Goal: Information Seeking & Learning: Learn about a topic

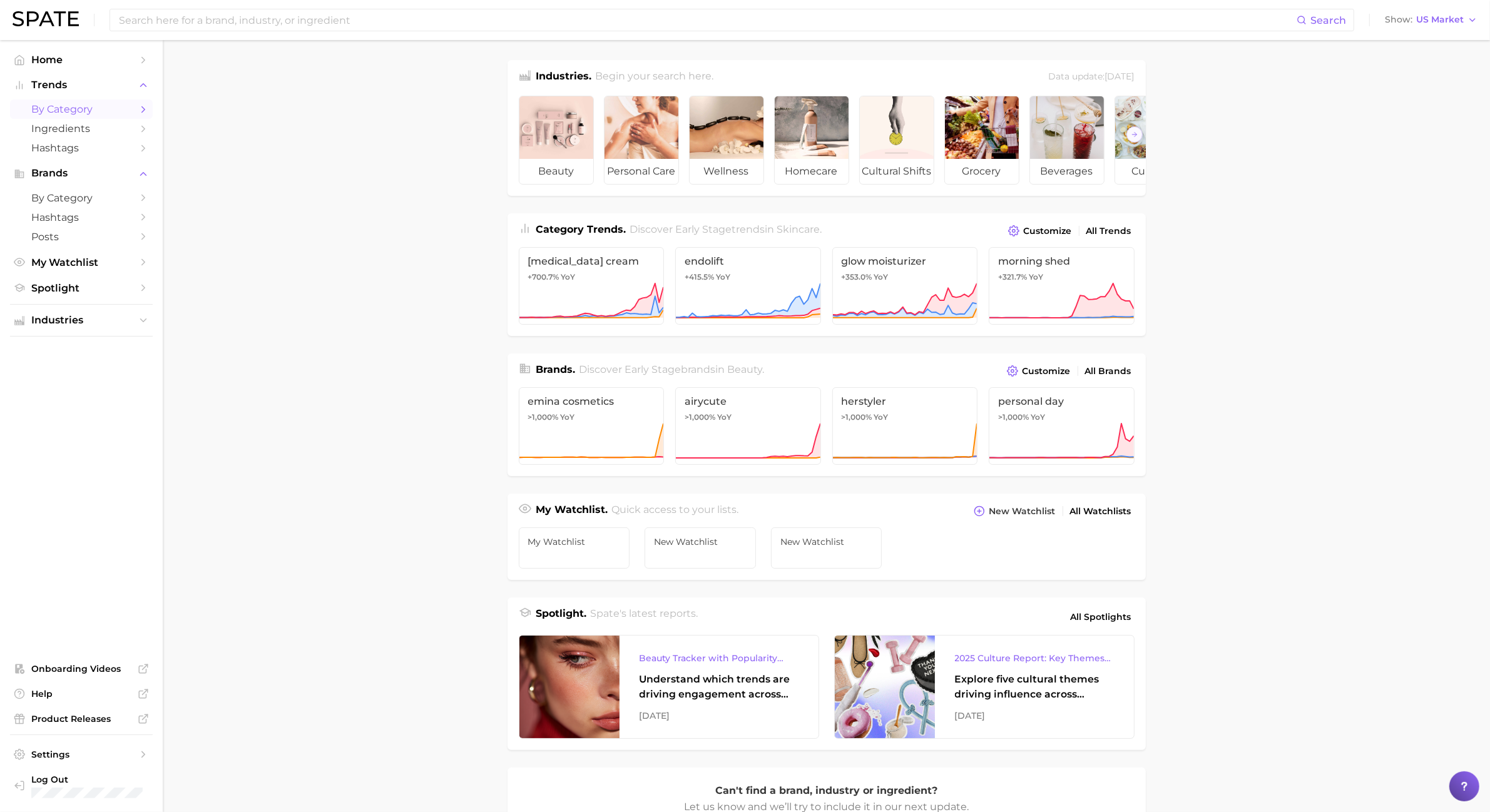
click at [32, 117] on link "by Category" at bounding box center [82, 109] width 143 height 20
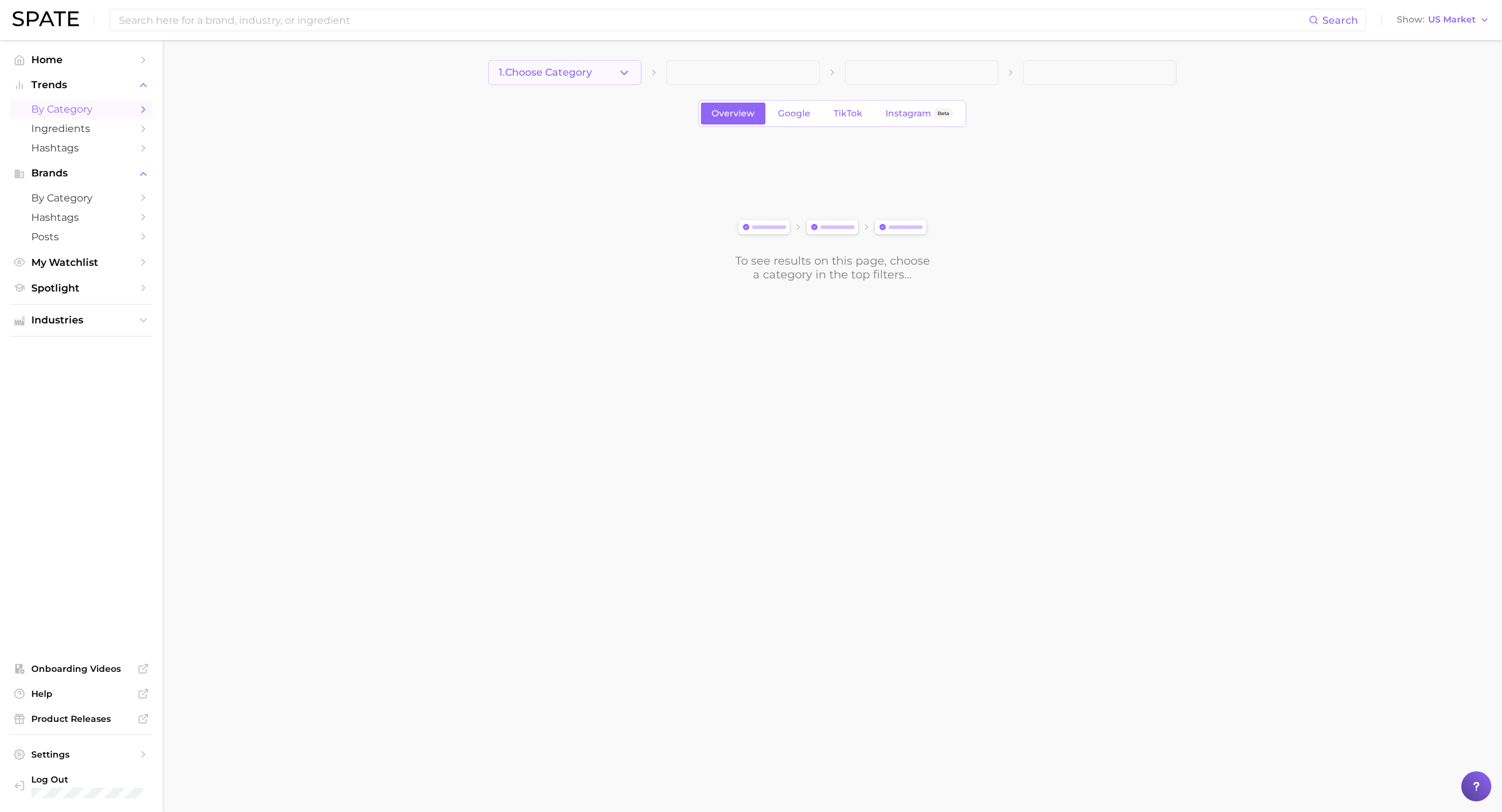
click at [631, 80] on button "1. Choose Category" at bounding box center [564, 73] width 153 height 25
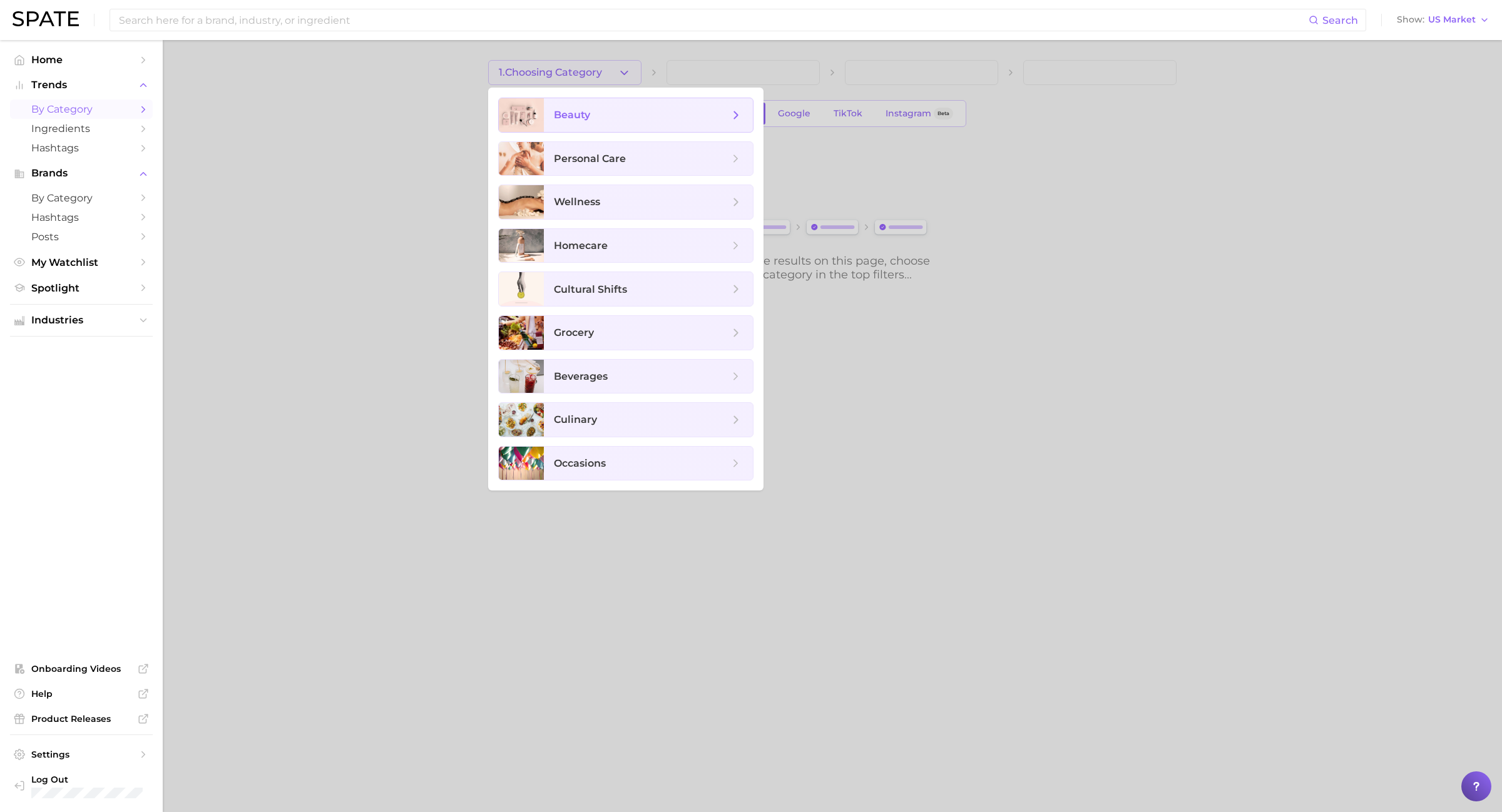
click at [659, 132] on div "beauty" at bounding box center [625, 115] width 255 height 35
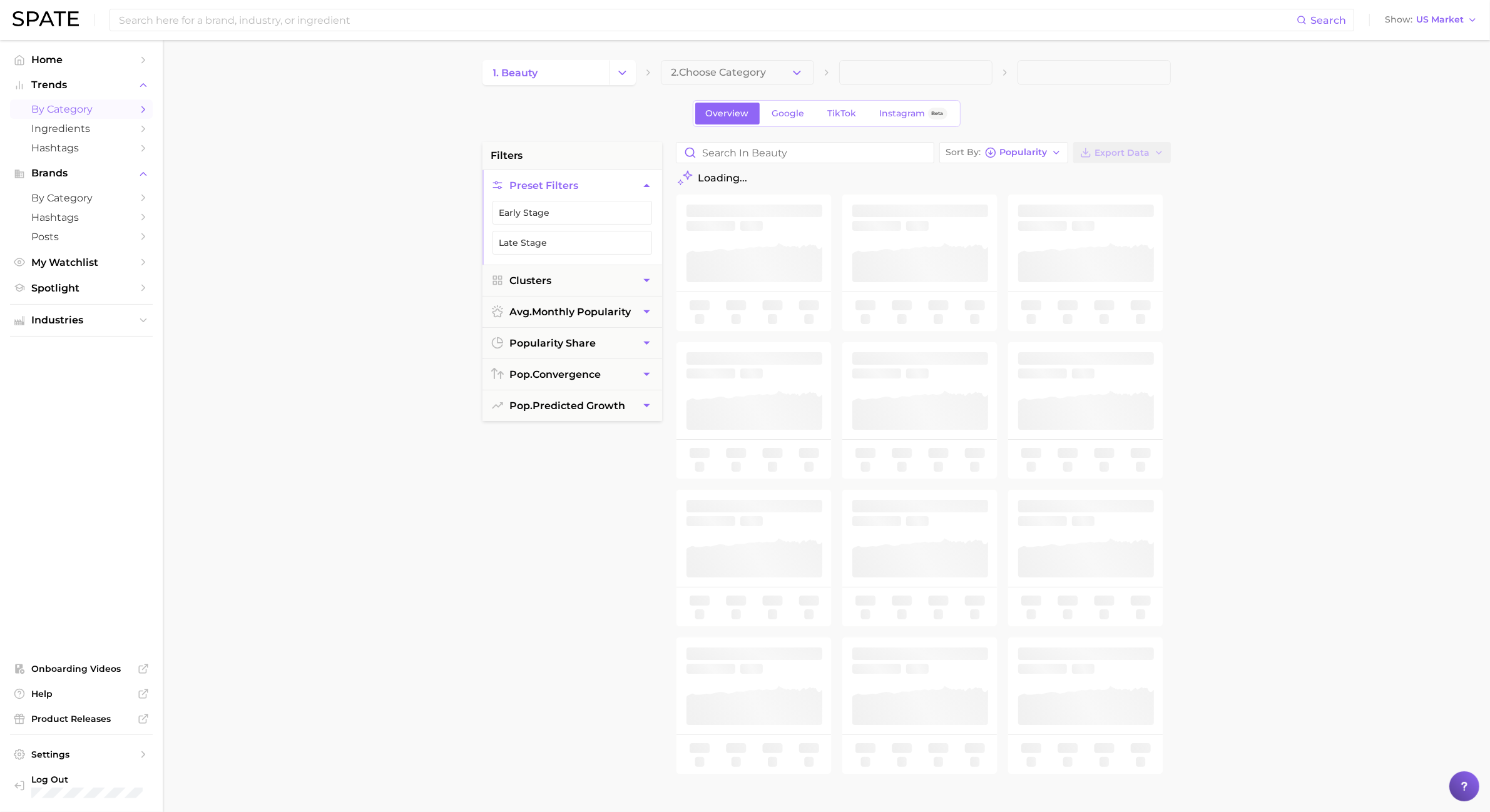
click at [741, 89] on div "1. beauty 2. Choose Category Overview Google TikTok Instagram Beta filters Pres…" at bounding box center [826, 493] width 688 height 867
click at [742, 73] on span "2. Choose Category" at bounding box center [719, 72] width 95 height 11
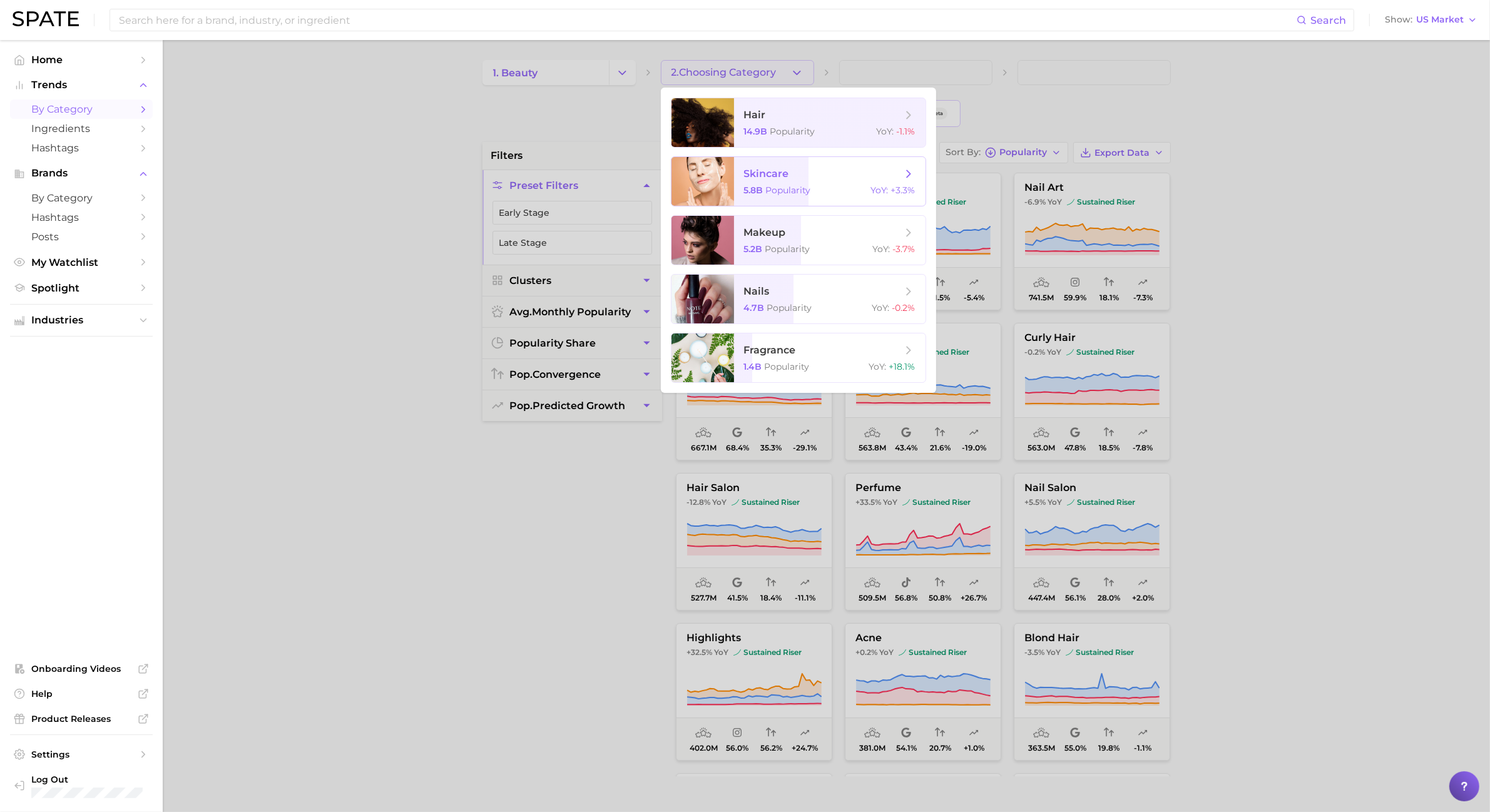
click at [808, 198] on span "skincare 5.8b Popularity YoY : +3.3%" at bounding box center [830, 181] width 191 height 49
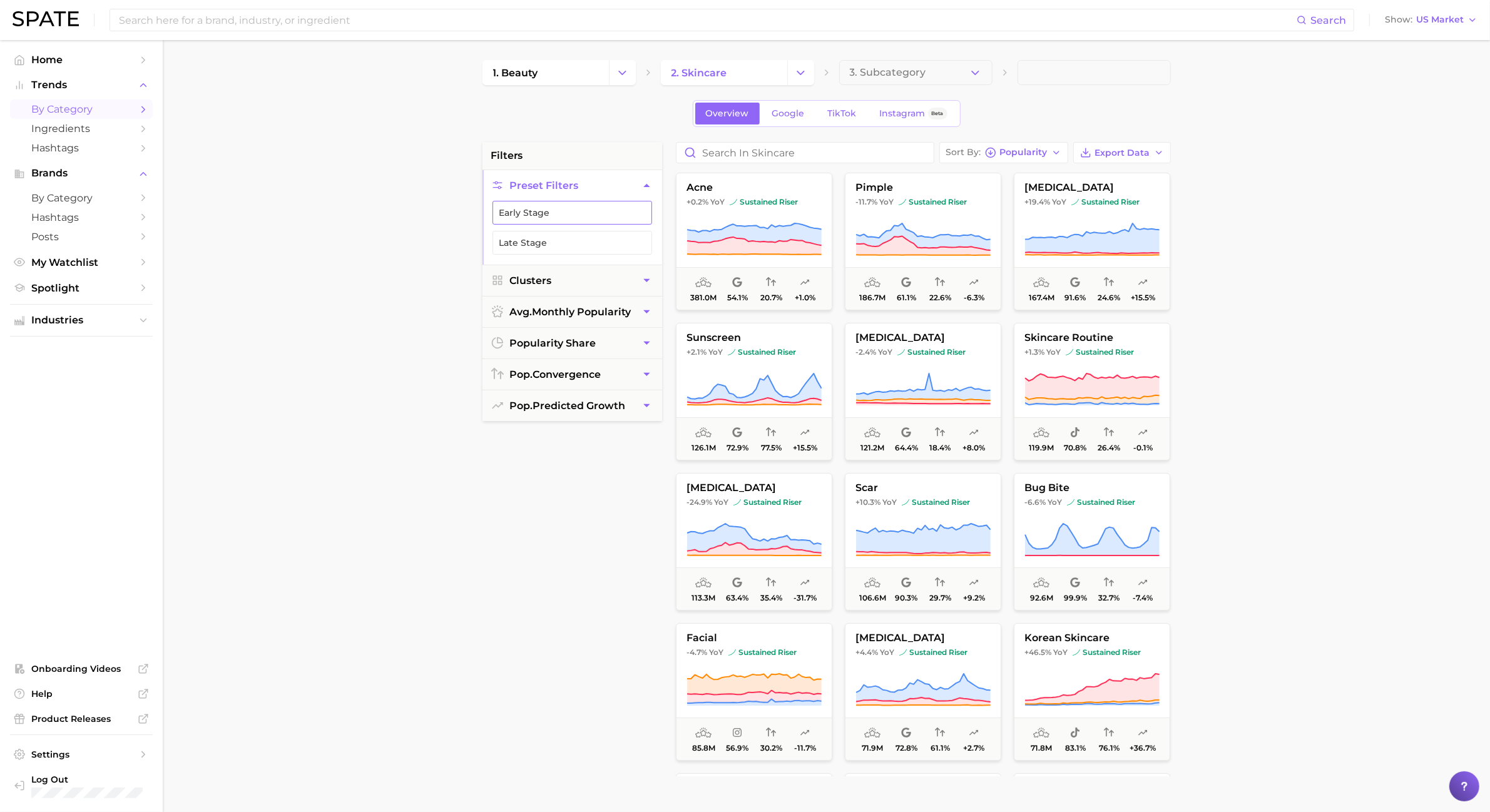
click at [606, 220] on button "Early Stage" at bounding box center [572, 213] width 159 height 24
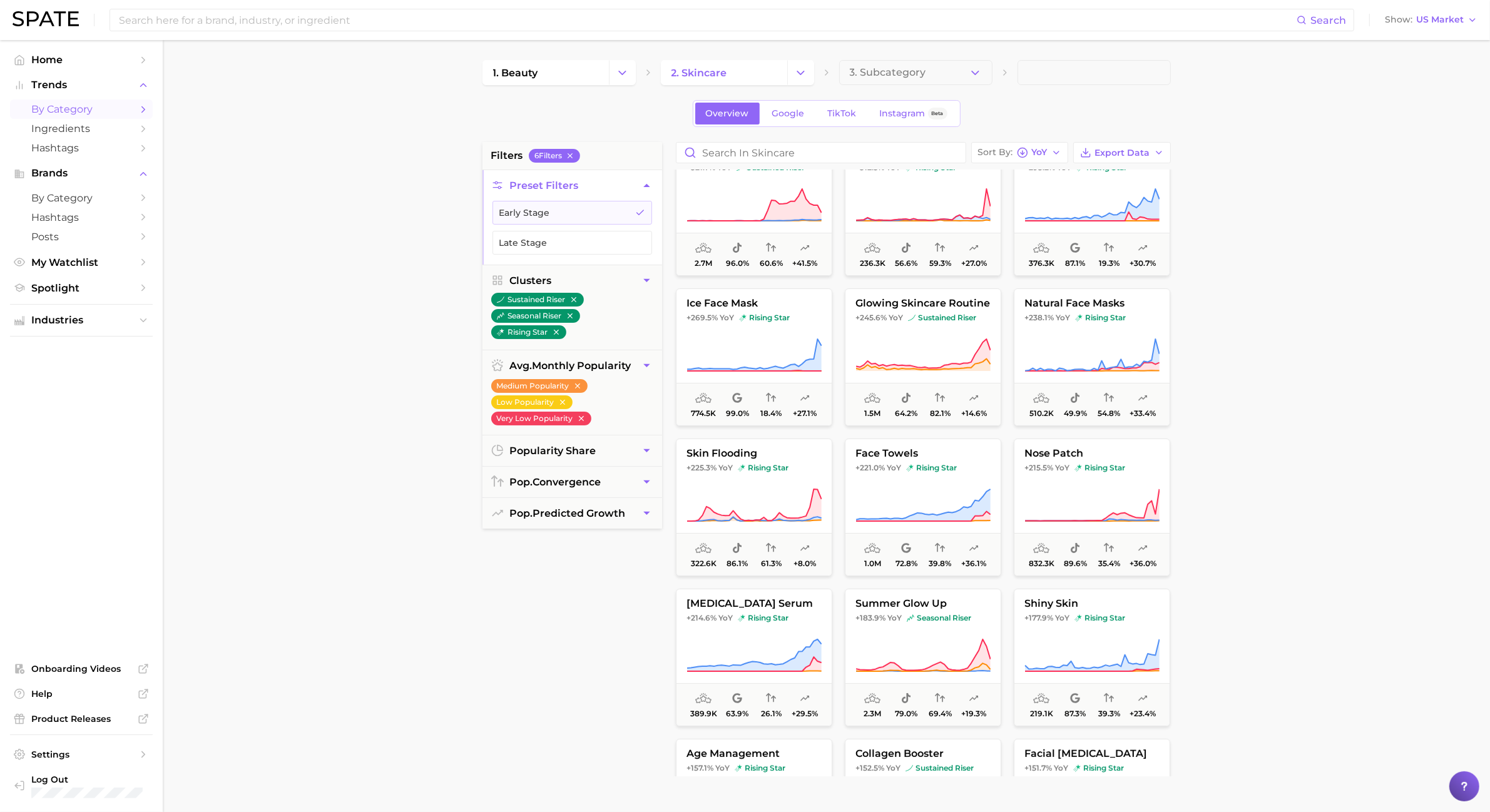
scroll to position [156, 0]
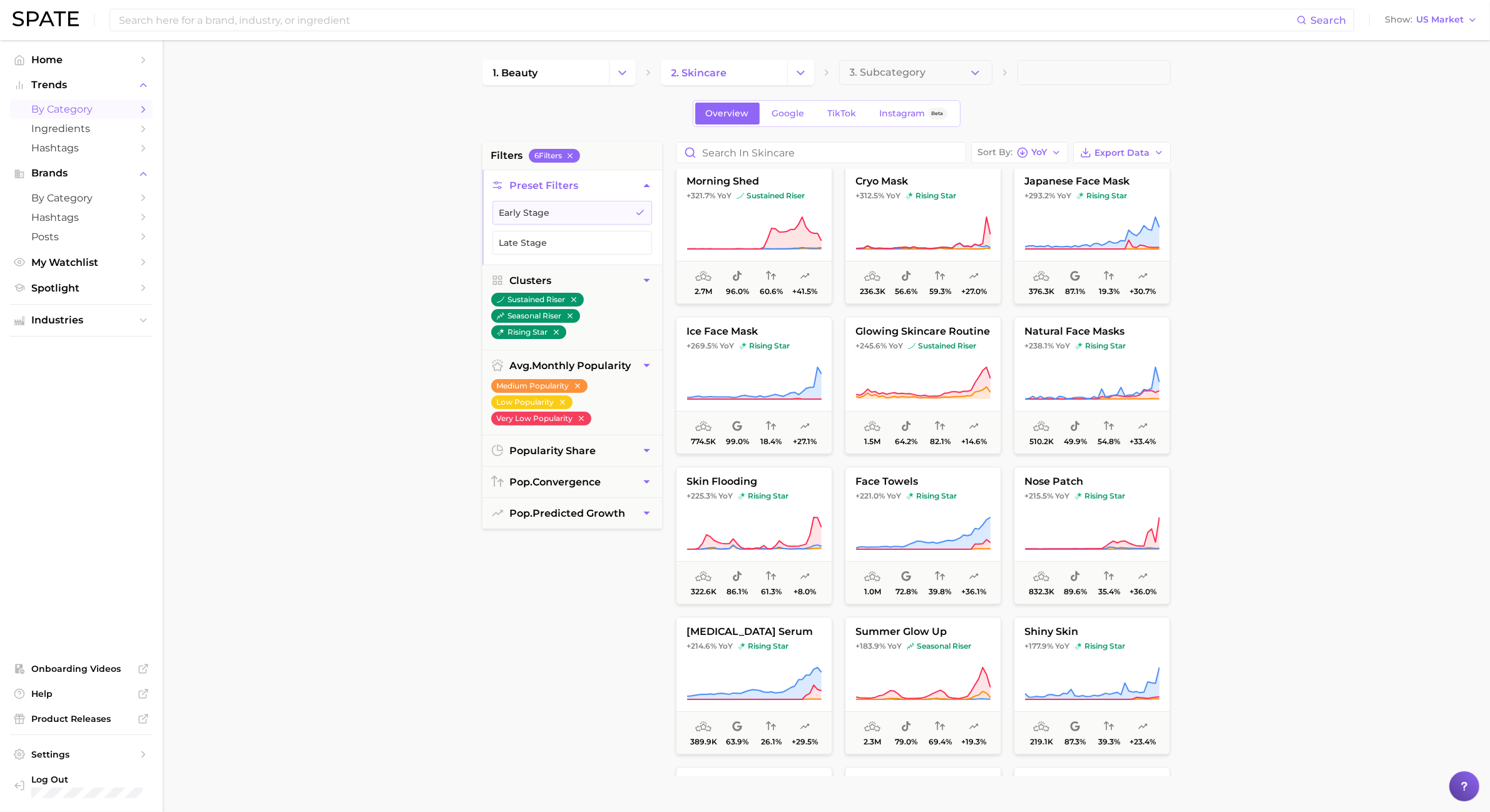
click at [1259, 357] on main "1. beauty 2. skincare 3. Subcategory Overview Google TikTok Instagram Beta filt…" at bounding box center [826, 515] width 1328 height 949
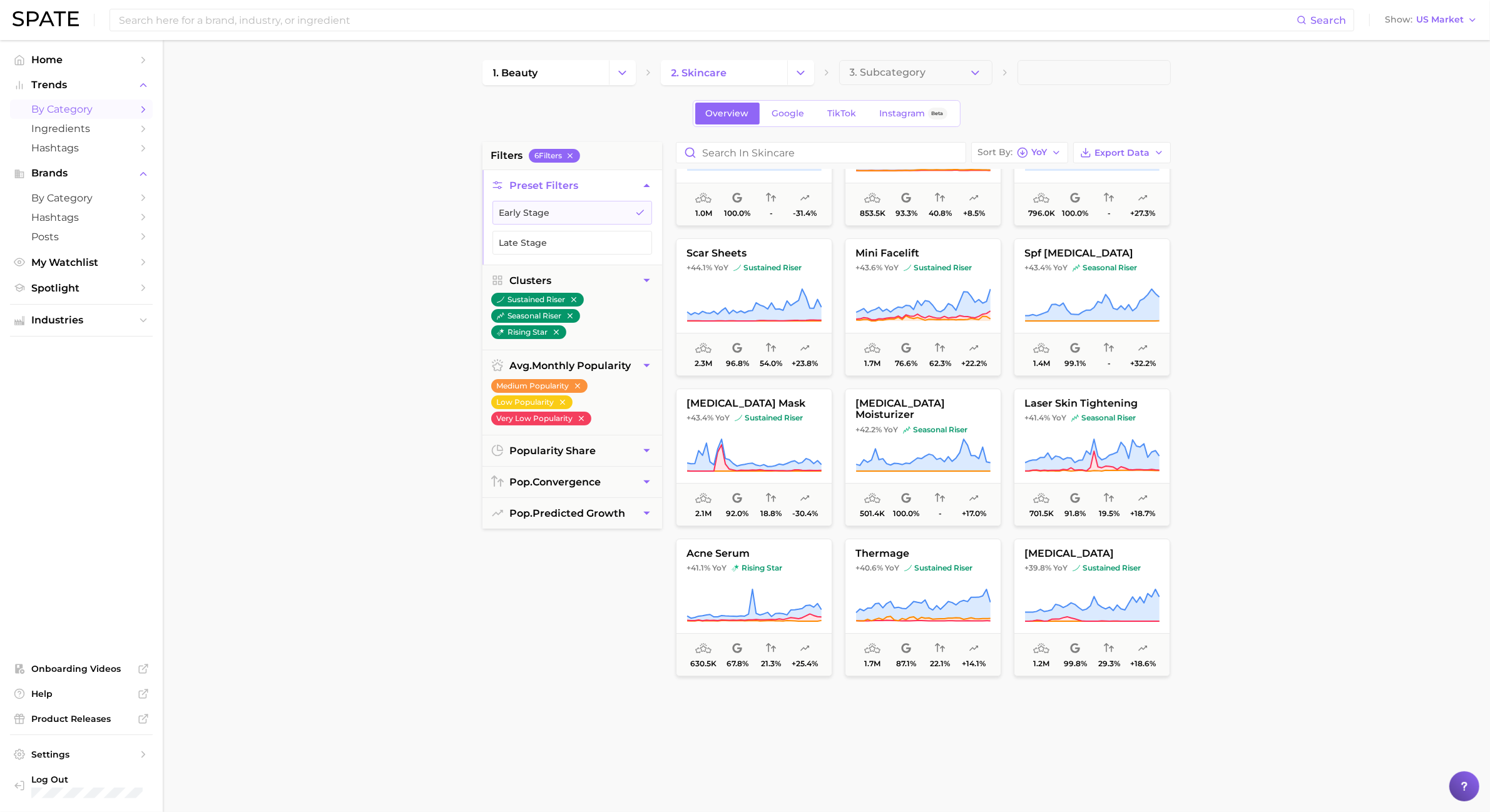
scroll to position [5788, 0]
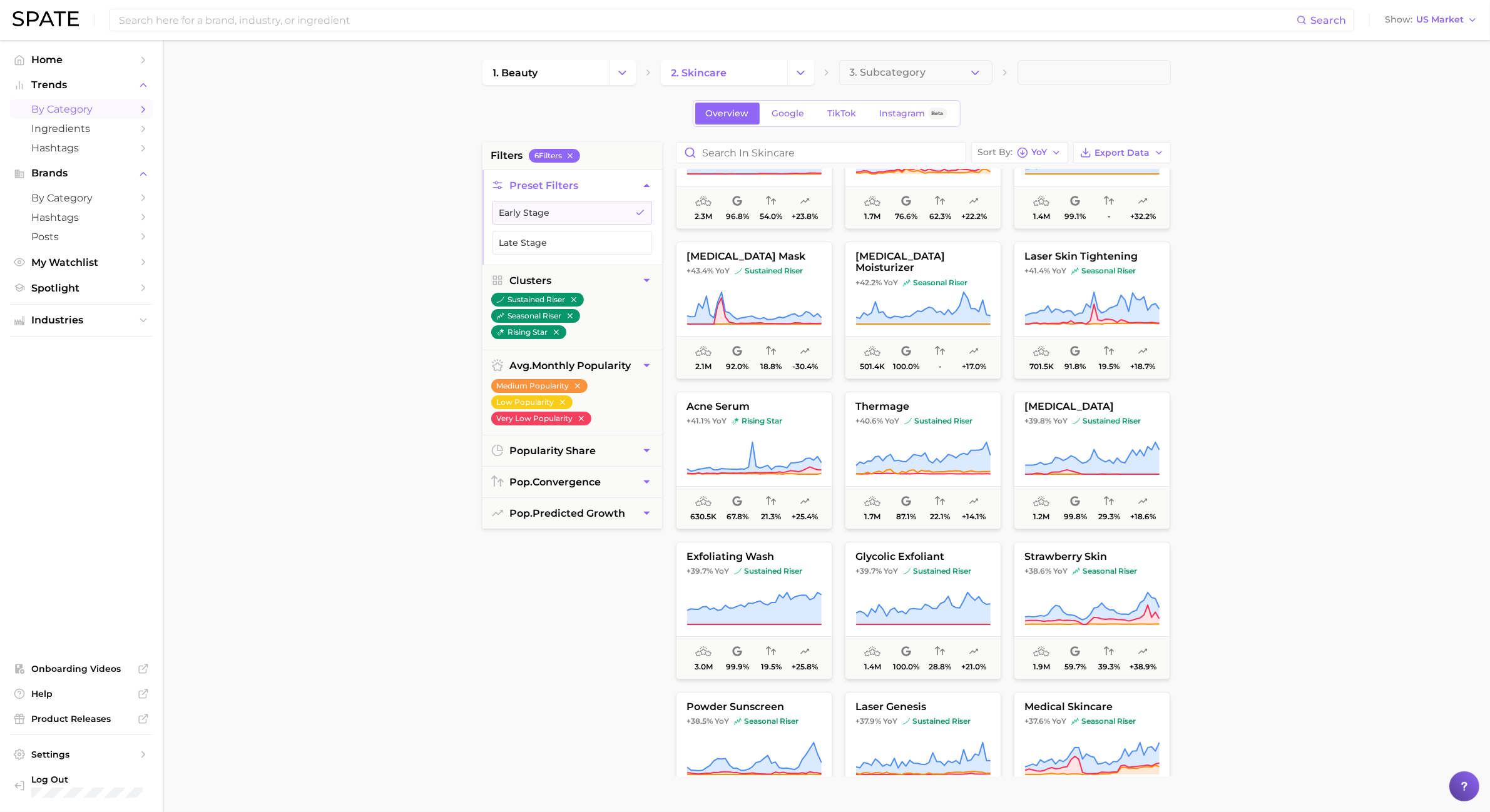
click at [1321, 314] on main "1. beauty 2. skincare 3. Subcategory Overview Google TikTok Instagram Beta filt…" at bounding box center [826, 515] width 1328 height 949
drag, startPoint x: 1251, startPoint y: 239, endPoint x: 1261, endPoint y: 239, distance: 10.0
click at [1251, 239] on main "1. beauty 2. skincare 3. Subcategory Overview Google TikTok Instagram Beta filt…" at bounding box center [826, 515] width 1328 height 949
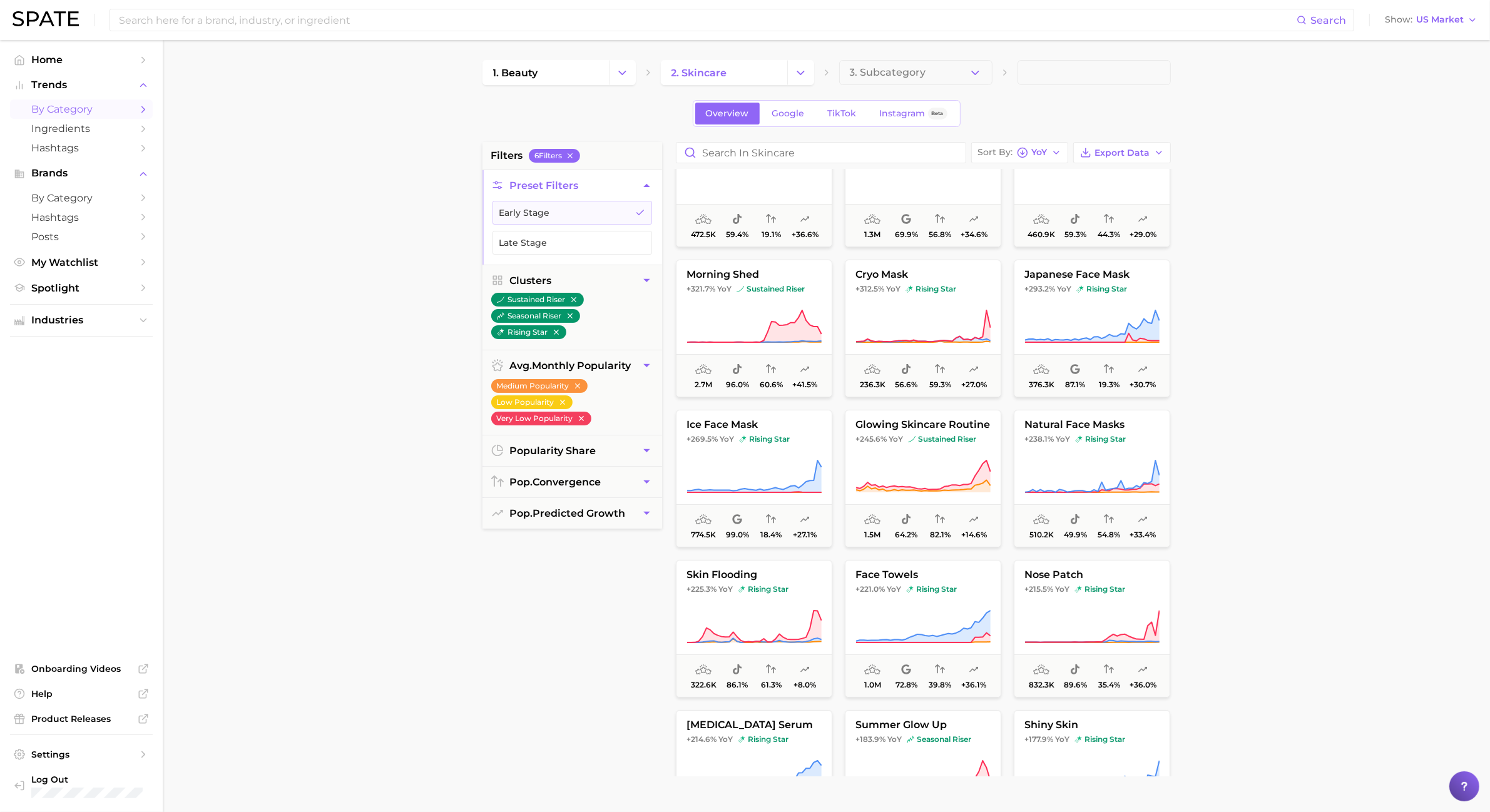
scroll to position [0, 0]
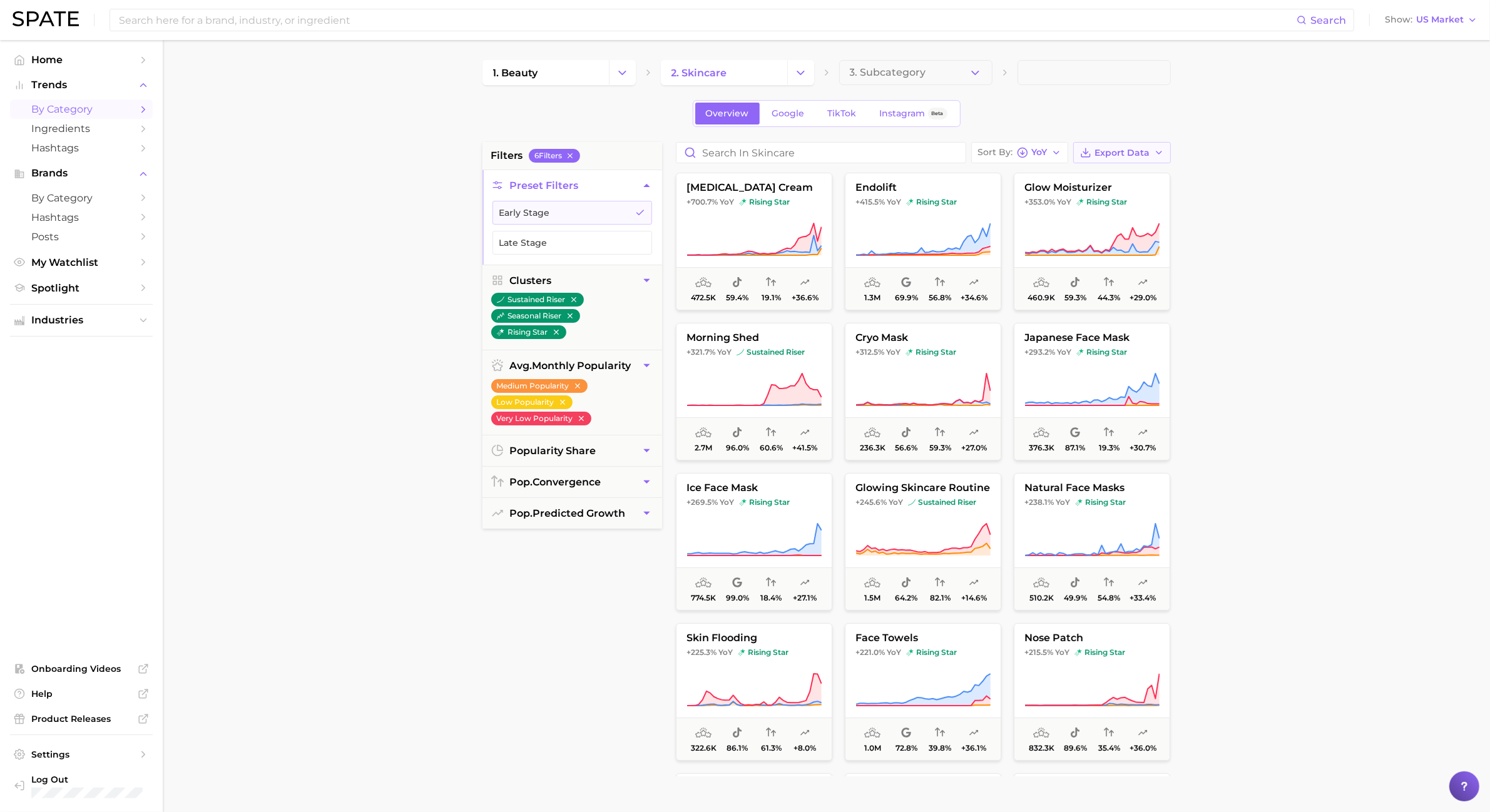
click at [1143, 150] on span "Export Data" at bounding box center [1123, 153] width 55 height 11
click at [1128, 180] on button "Card Data CSV" at bounding box center [1102, 176] width 137 height 23
click at [1377, 495] on main "1. beauty 2. skincare 3. Subcategory Overview Google TikTok Instagram Beta filt…" at bounding box center [826, 515] width 1328 height 949
click at [615, 246] on button "Late Stage" at bounding box center [572, 242] width 159 height 24
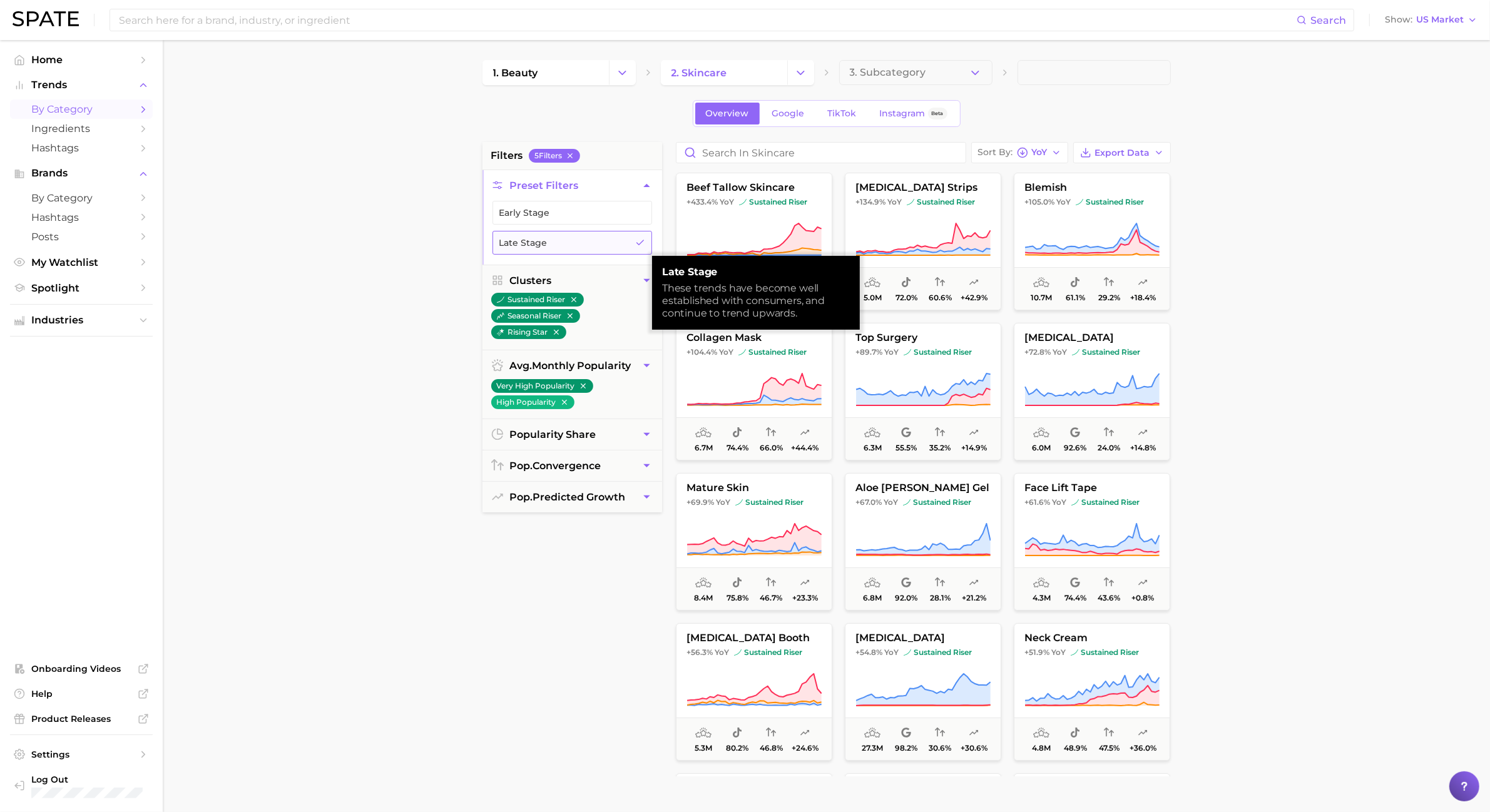
click at [615, 246] on button "Late Stage" at bounding box center [572, 242] width 159 height 24
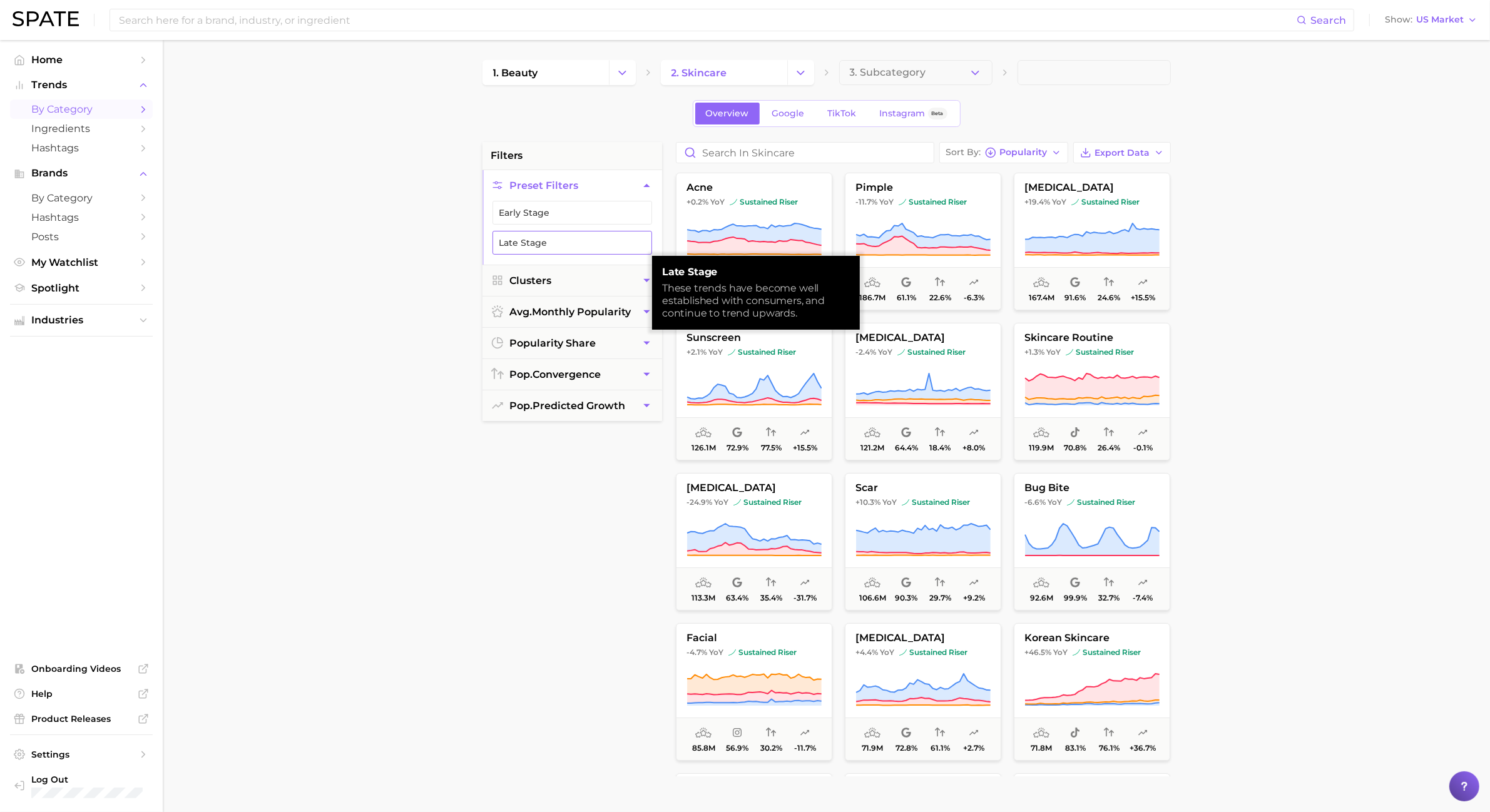
click at [615, 246] on button "Late Stage" at bounding box center [572, 242] width 159 height 24
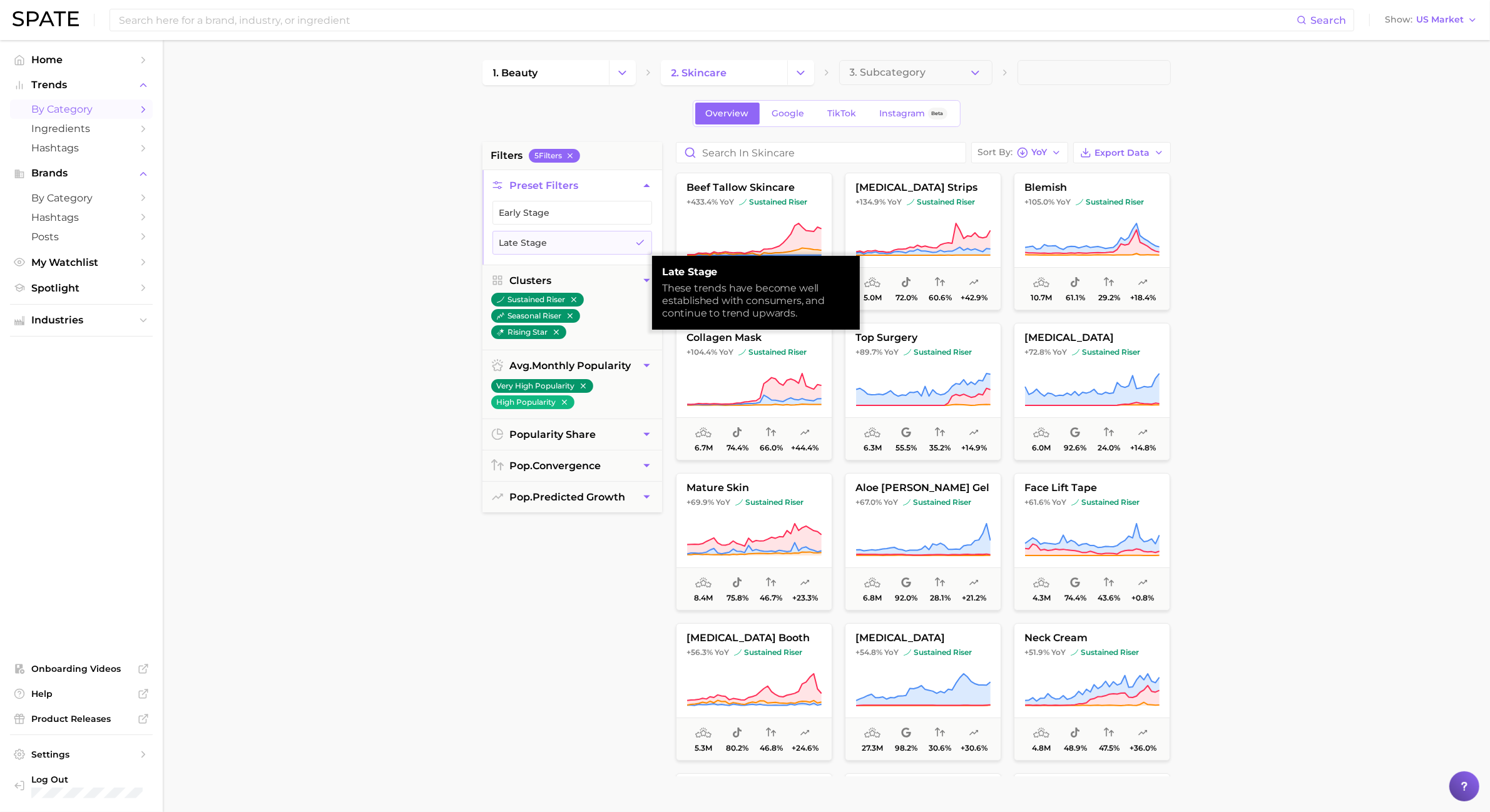
click at [615, 229] on ul "Early Stage Late Stage" at bounding box center [572, 232] width 180 height 64
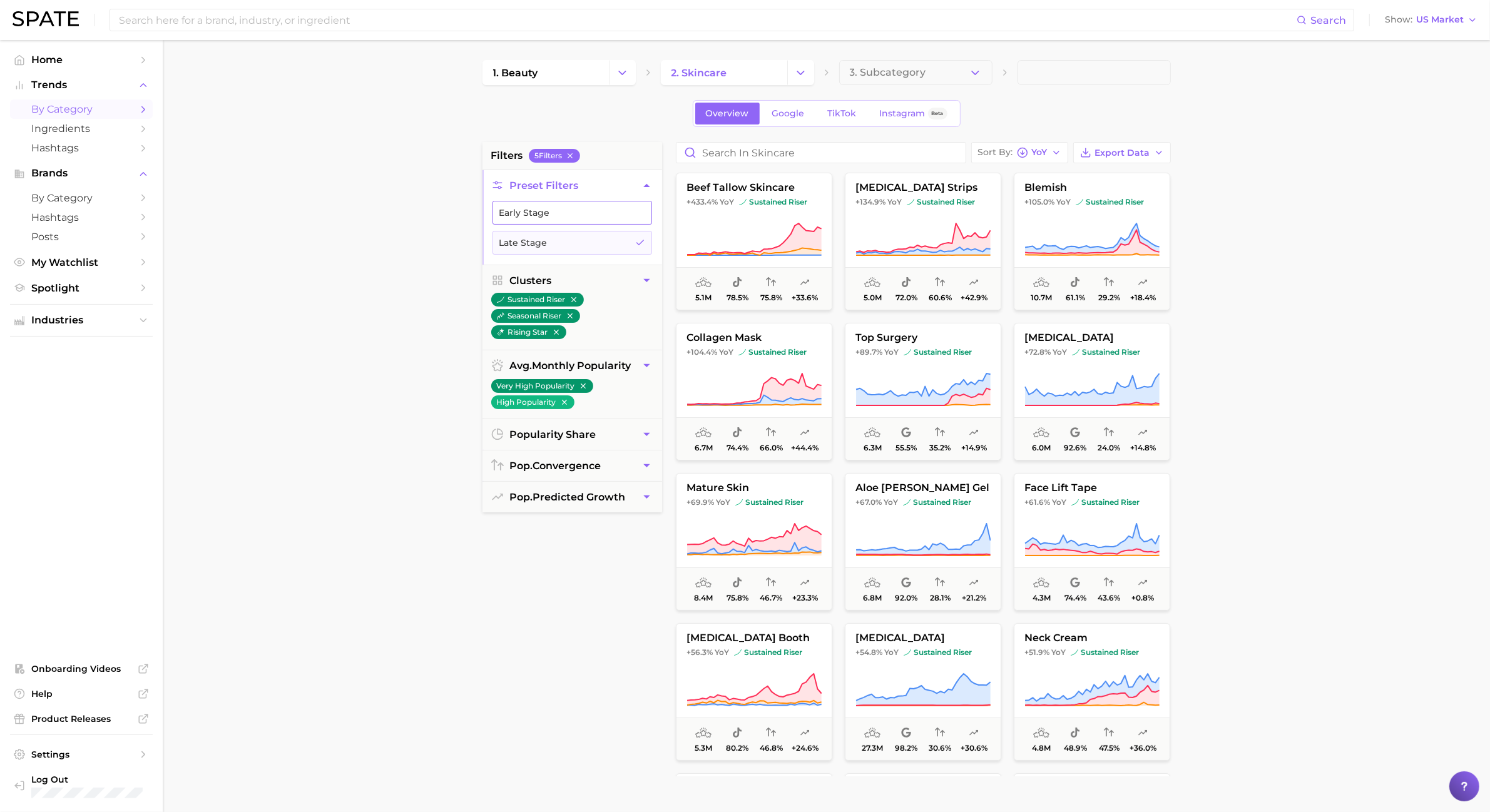
click at [615, 224] on button "Early Stage" at bounding box center [572, 213] width 159 height 24
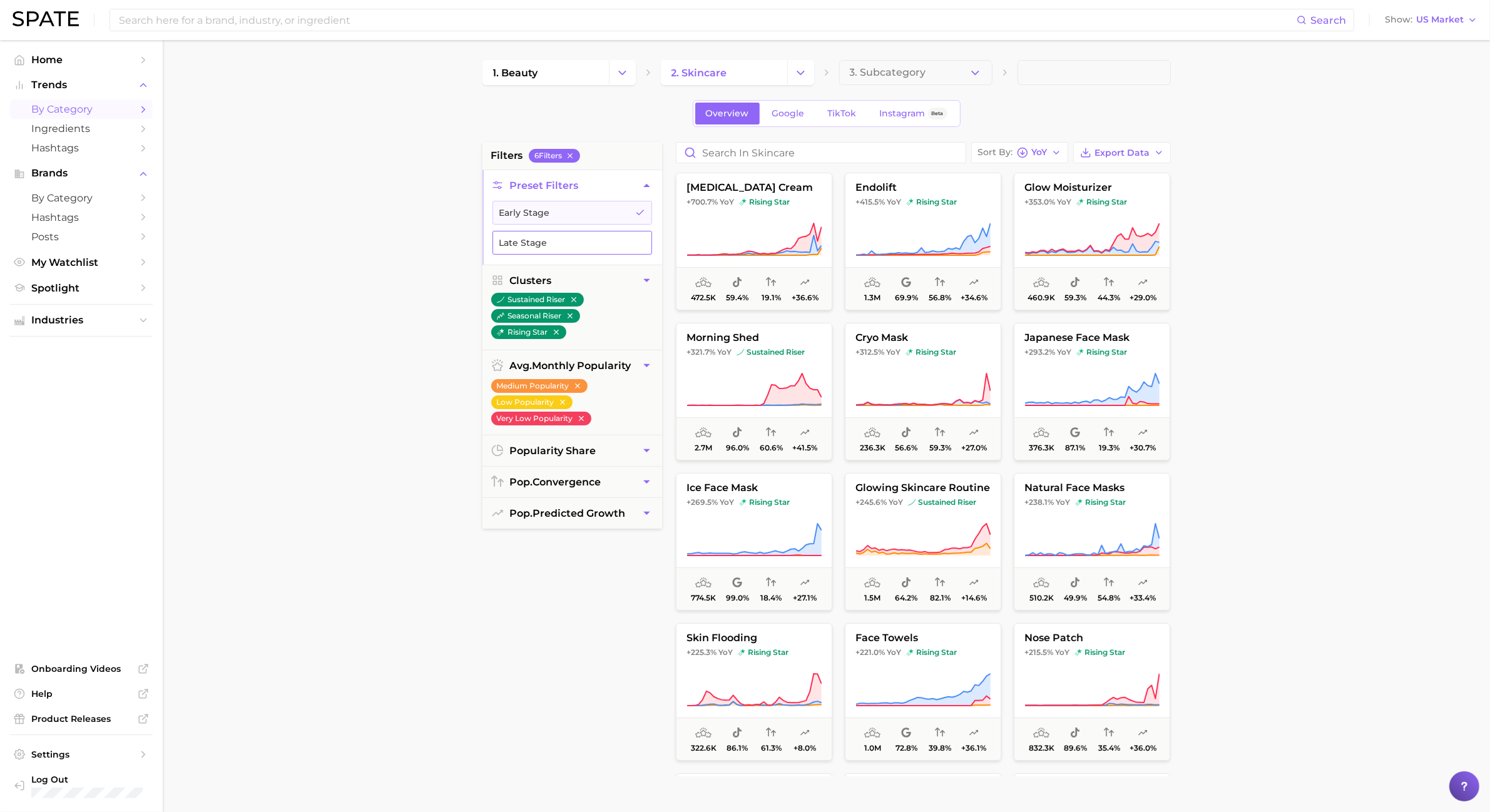
click at [615, 231] on button "Late Stage" at bounding box center [572, 242] width 159 height 24
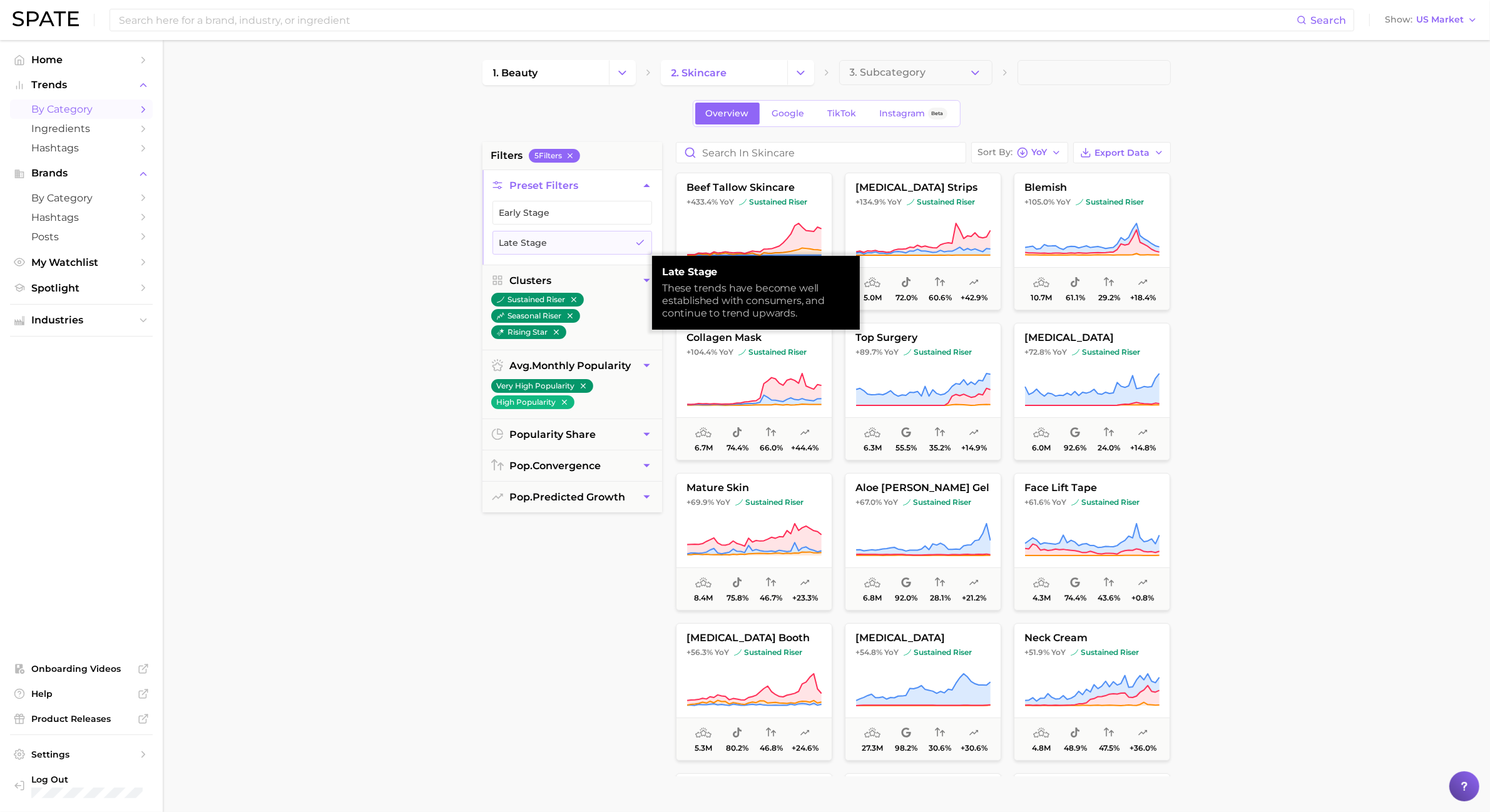
click at [610, 228] on ul "Early Stage Late Stage" at bounding box center [572, 232] width 180 height 64
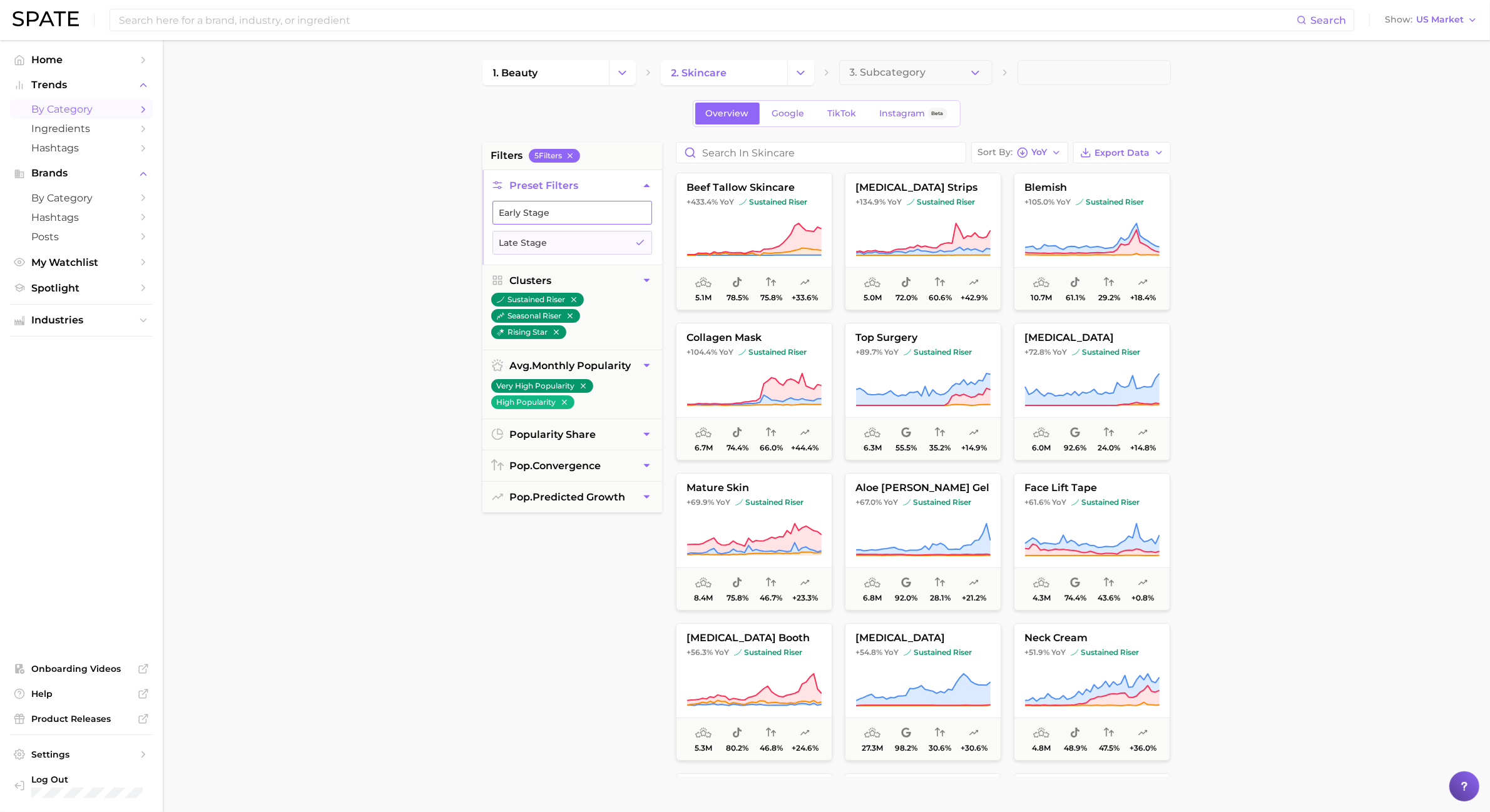
click at [610, 224] on button "Early Stage" at bounding box center [572, 213] width 159 height 24
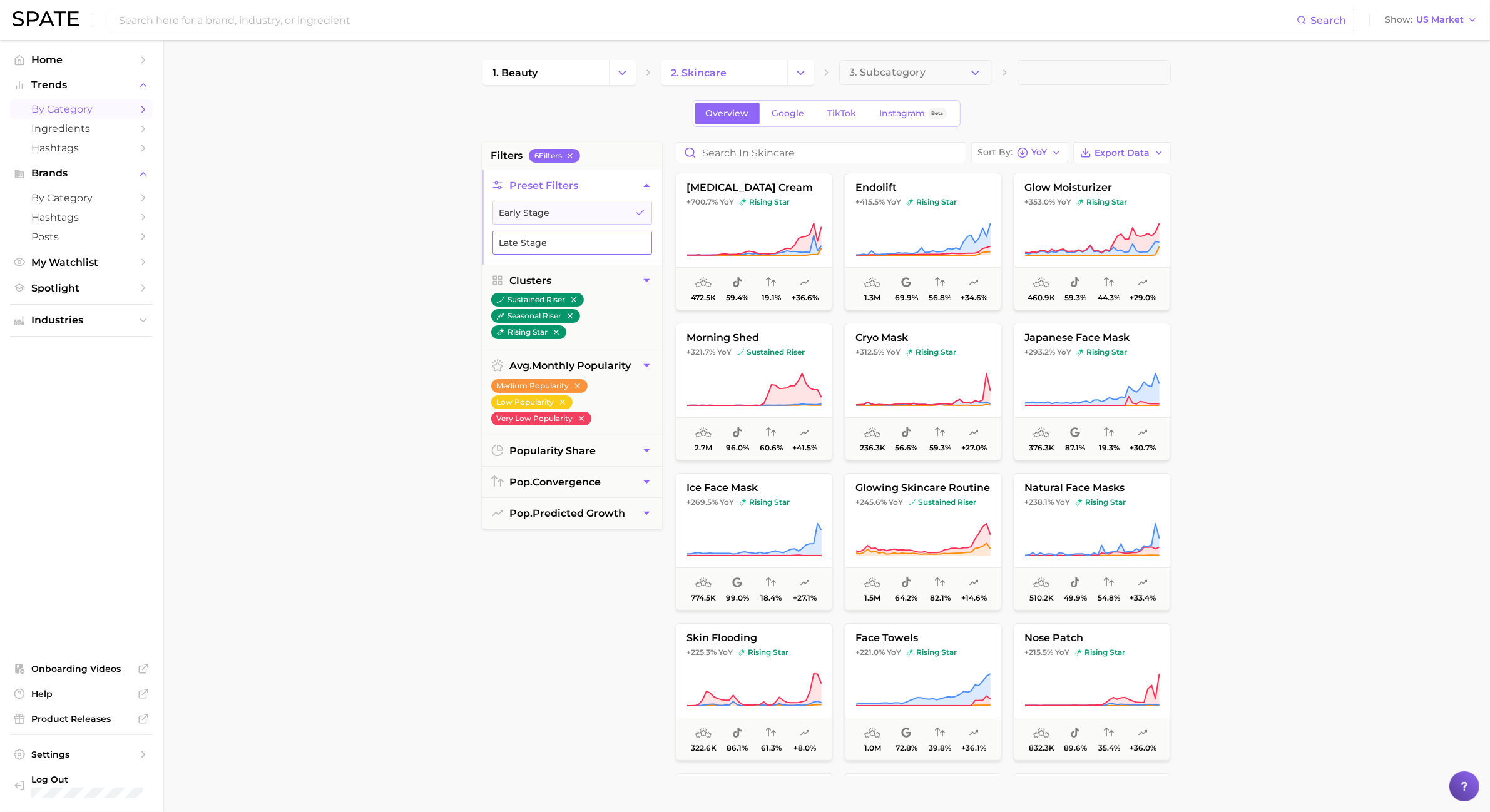
click at [610, 238] on button "Late Stage" at bounding box center [572, 242] width 159 height 24
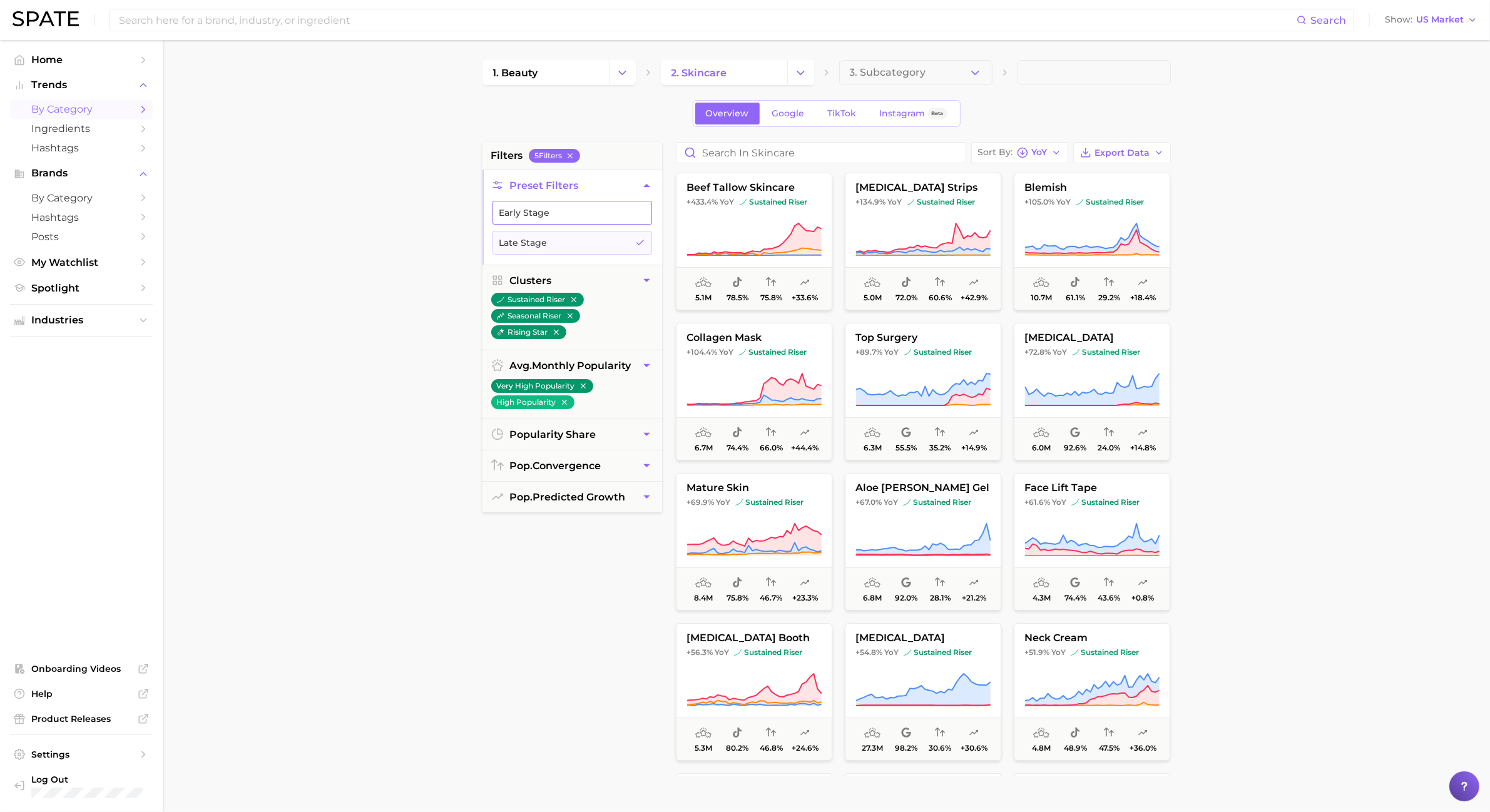
click at [610, 217] on button "Early Stage" at bounding box center [572, 213] width 159 height 24
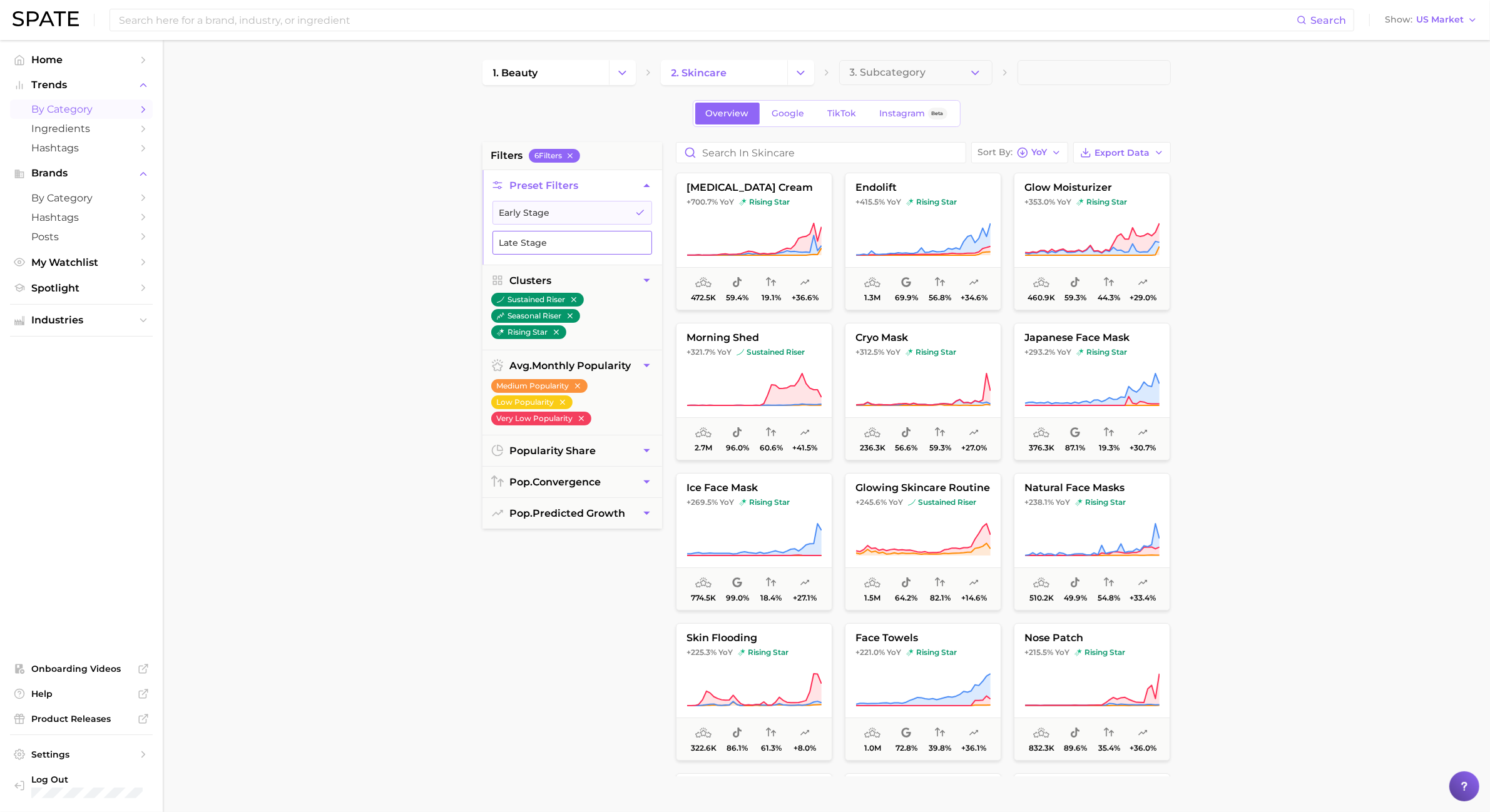
click at [614, 233] on button "Late Stage" at bounding box center [572, 242] width 159 height 24
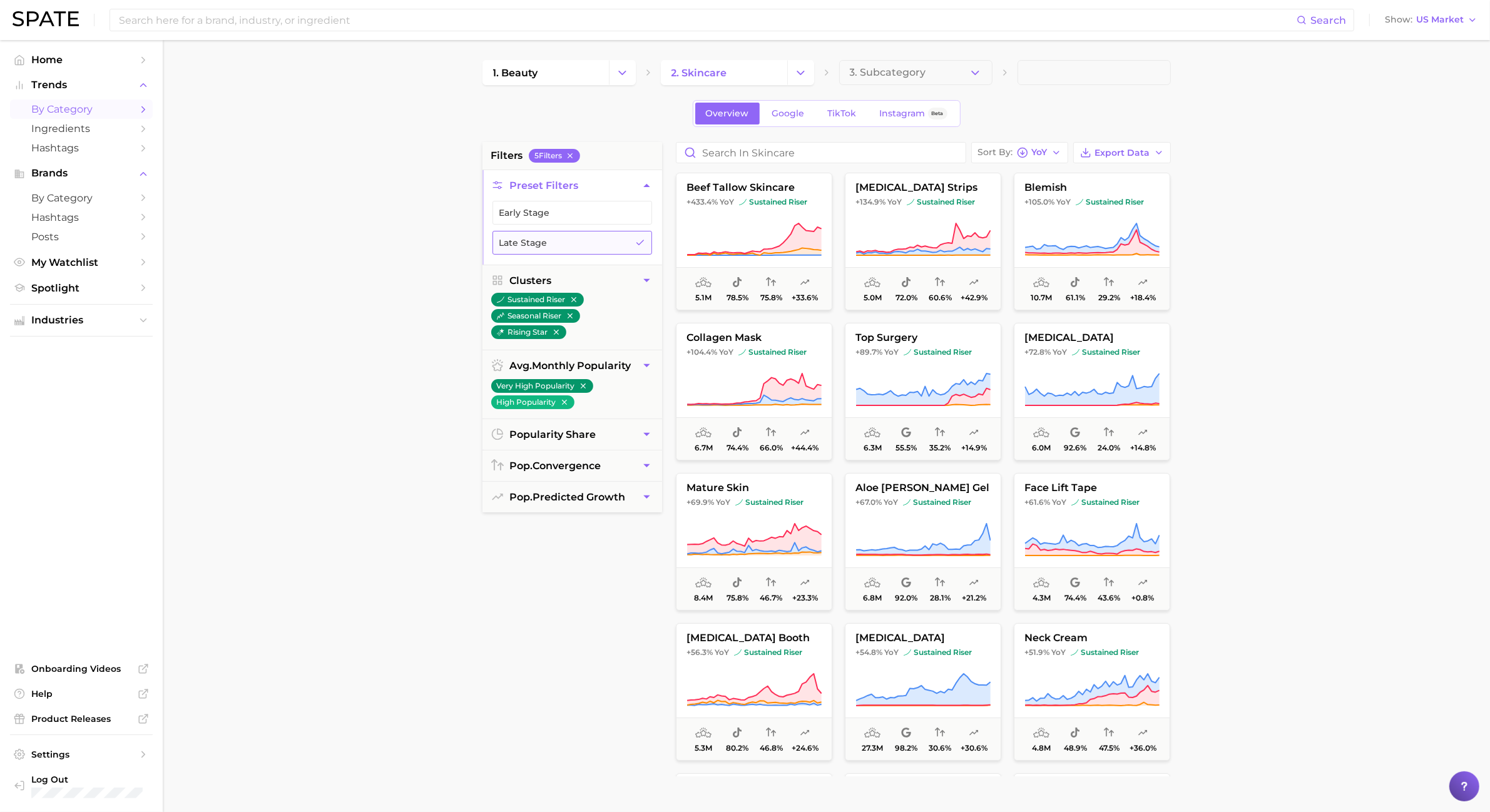
click at [614, 233] on button "Late Stage" at bounding box center [572, 242] width 159 height 24
